Goal: Check status: Check status

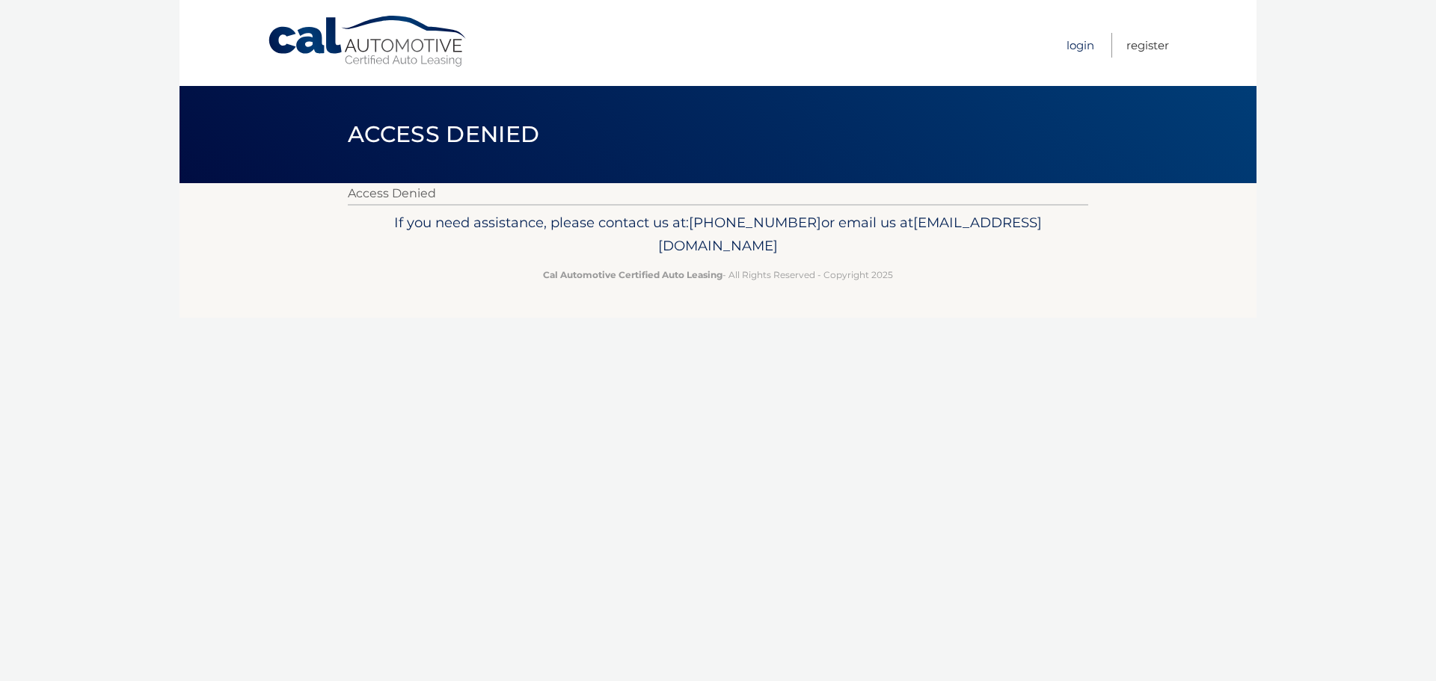
click at [1077, 48] on link "Login" at bounding box center [1081, 45] width 28 height 25
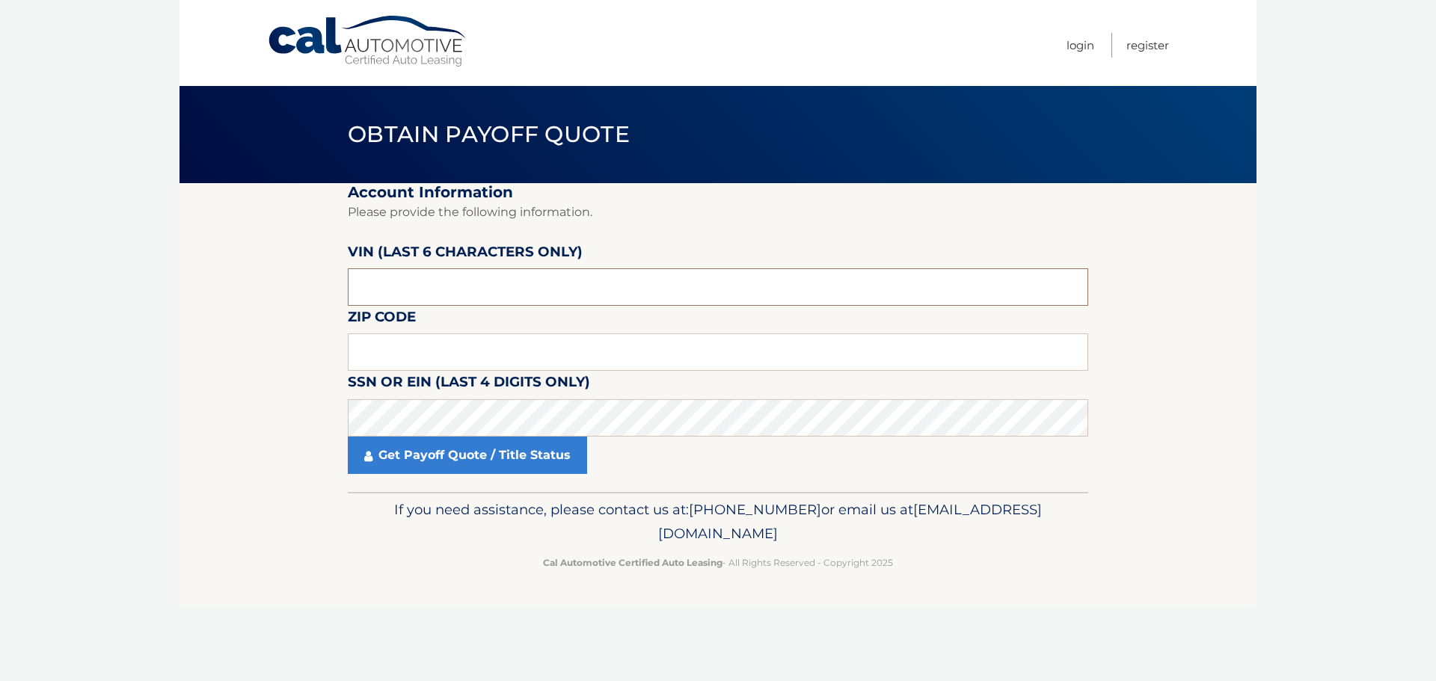
click at [515, 298] on input "text" at bounding box center [718, 287] width 740 height 37
click at [619, 289] on input "text" at bounding box center [718, 287] width 740 height 37
type input "095797"
click at [417, 354] on input "text" at bounding box center [718, 352] width 740 height 37
type input "11568"
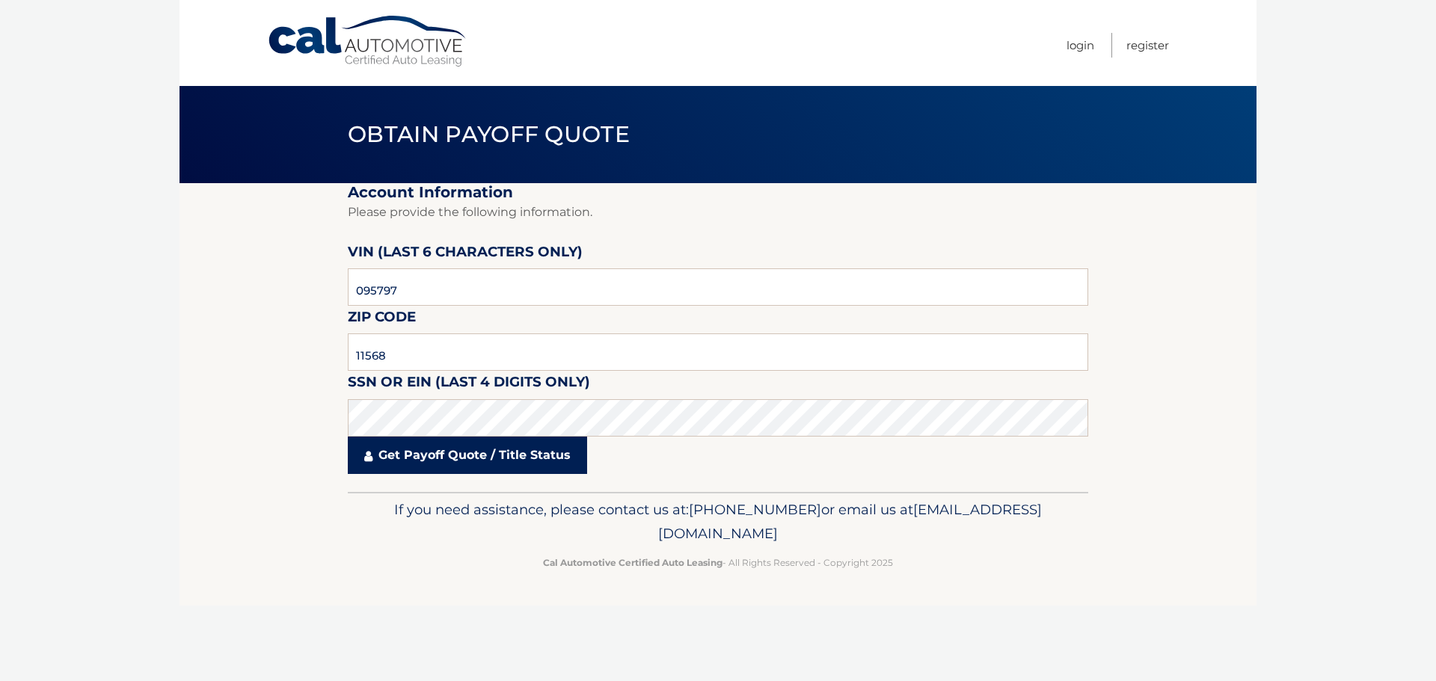
click at [482, 456] on link "Get Payoff Quote / Title Status" at bounding box center [467, 455] width 239 height 37
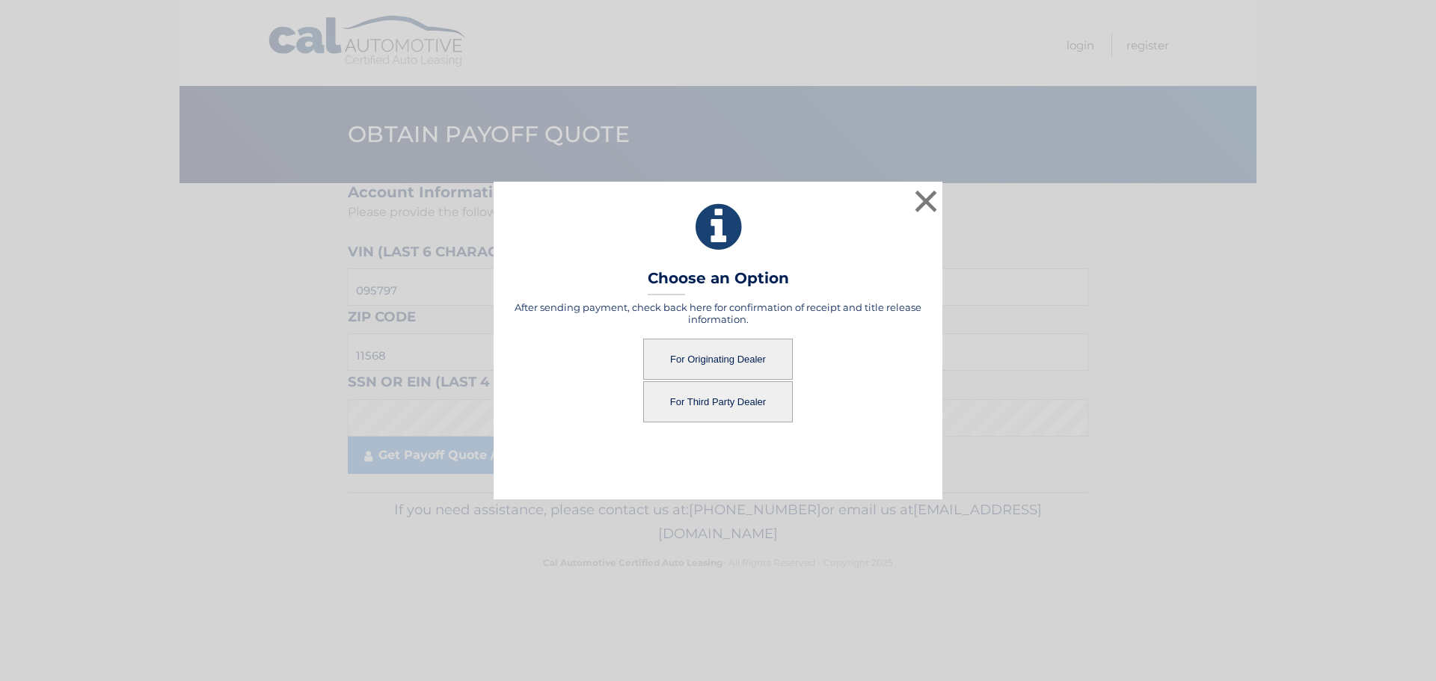
click at [735, 352] on button "For Originating Dealer" at bounding box center [718, 359] width 150 height 41
click at [734, 366] on button "For Originating Dealer" at bounding box center [718, 359] width 150 height 41
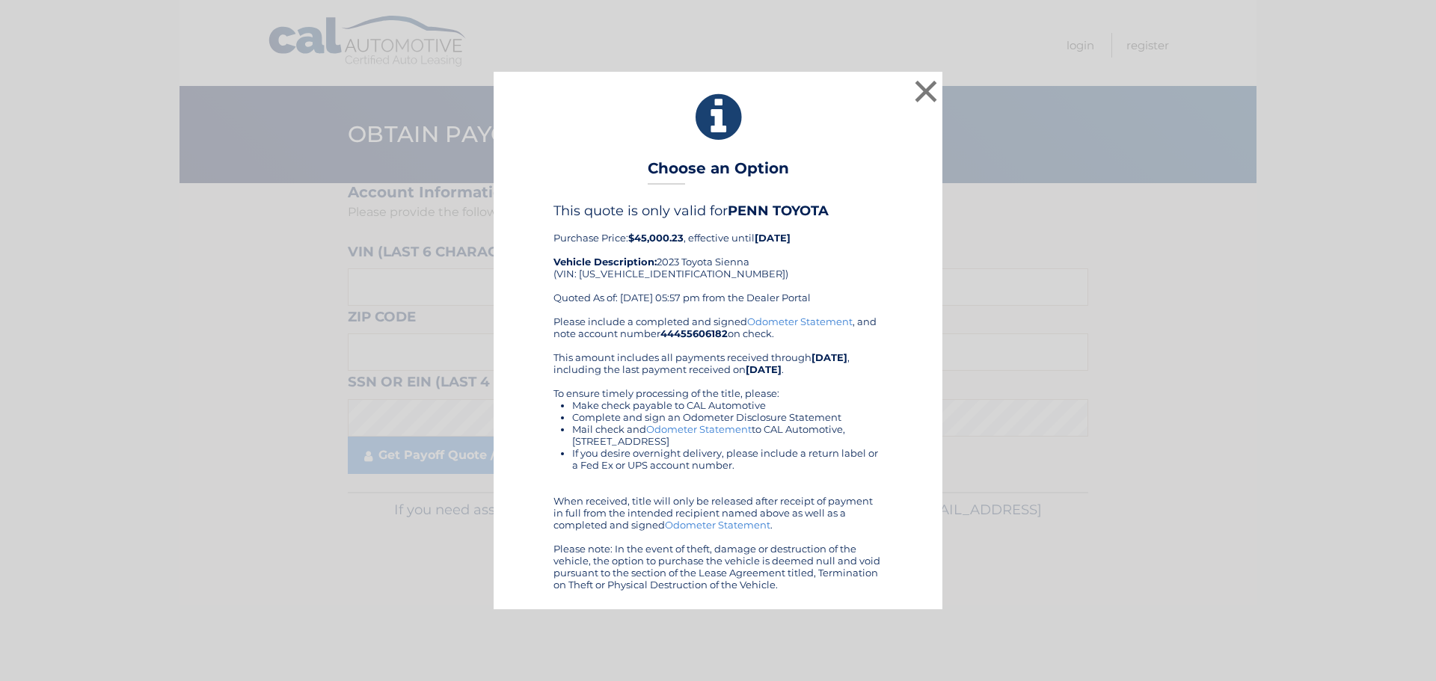
click at [632, 274] on div "This quote is only valid for PENN TOYOTA Purchase Price: $45,000.23 , effective…" at bounding box center [717, 259] width 329 height 112
copy div "[US_VEHICLE_IDENTIFICATION_NUMBER]"
click at [924, 93] on button "×" at bounding box center [926, 91] width 30 height 30
